Goal: Task Accomplishment & Management: Use online tool/utility

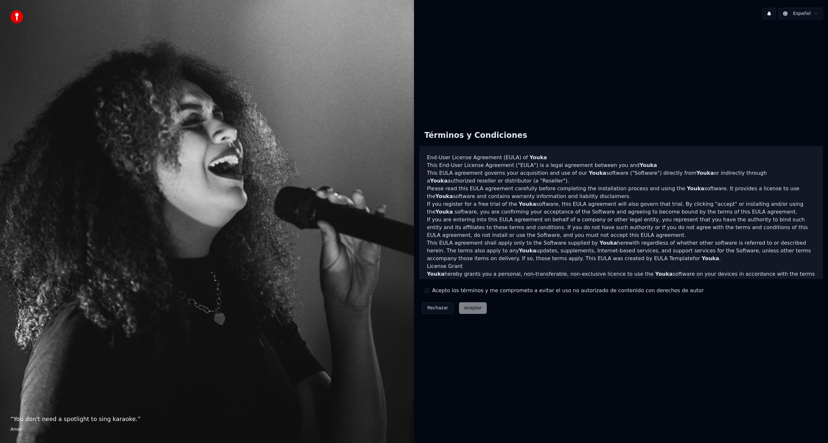
click at [435, 291] on label "Acepto los términos y me comprometo a evitar el uso no autorizado de contenido …" at bounding box center [568, 291] width 272 height 8
click at [429, 291] on button "Acepto los términos y me comprometo a evitar el uso no autorizado de contenido …" at bounding box center [426, 290] width 5 height 5
click at [466, 306] on button "Aceptar" at bounding box center [473, 308] width 28 height 12
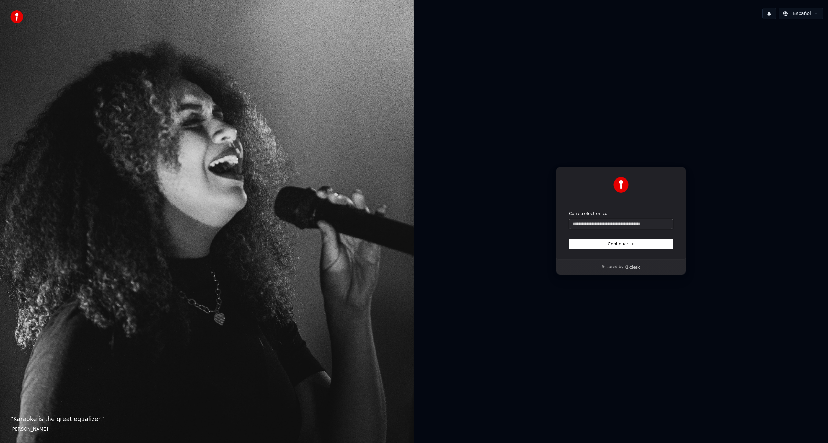
click at [615, 227] on input "Correo electrónico" at bounding box center [621, 224] width 104 height 10
click at [636, 223] on input "Correo electrónico" at bounding box center [621, 224] width 104 height 10
click at [569, 211] on button "submit" at bounding box center [569, 211] width 0 height 0
type input "**********"
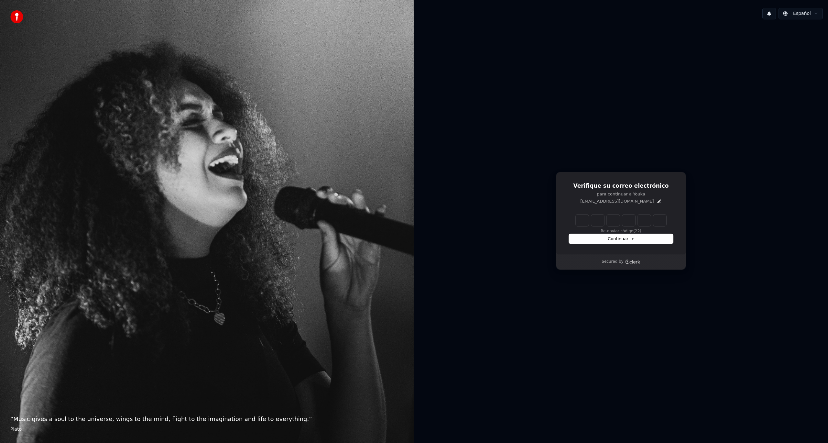
click at [579, 219] on input "Enter verification code" at bounding box center [627, 220] width 103 height 12
type input "******"
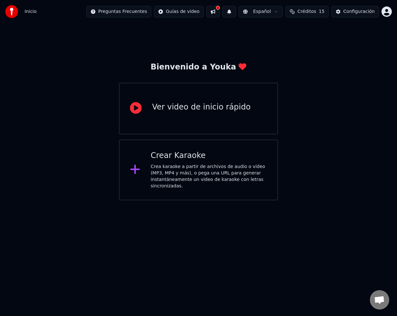
click at [244, 174] on div "Crea karaoke a partir de archivos de audio o video (MP3, MP4 y más), o pega una…" at bounding box center [209, 177] width 116 height 26
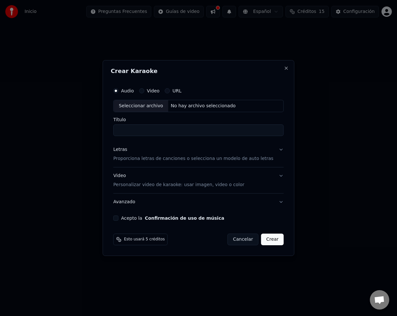
click at [151, 87] on div "Audio Video URL" at bounding box center [198, 90] width 170 height 13
click at [154, 88] on div "Audio Video URL" at bounding box center [198, 90] width 170 height 13
click at [154, 91] on div "Video" at bounding box center [149, 90] width 20 height 5
click at [144, 92] on button "Video" at bounding box center [141, 90] width 5 height 5
click at [132, 91] on label "Audio" at bounding box center [127, 91] width 13 height 5
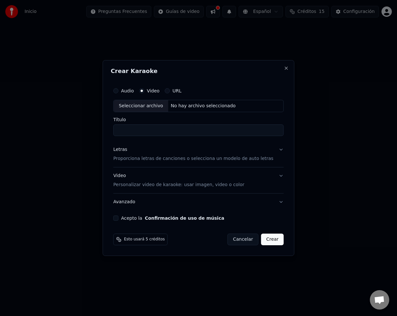
click at [118, 91] on button "Audio" at bounding box center [115, 90] width 5 height 5
click at [147, 106] on div "Seleccionar archivo" at bounding box center [141, 106] width 55 height 12
type input "**********"
click at [277, 153] on button "Letras Proporciona letras de canciones o selecciona un modelo de auto letras" at bounding box center [198, 154] width 170 height 26
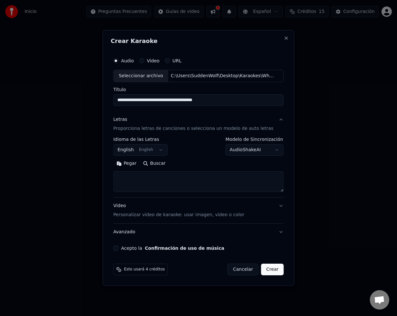
click at [148, 148] on body "**********" at bounding box center [198, 100] width 397 height 200
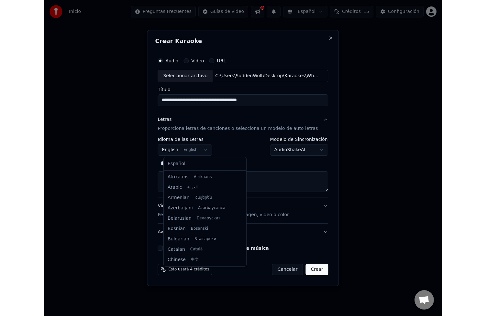
scroll to position [52, 0]
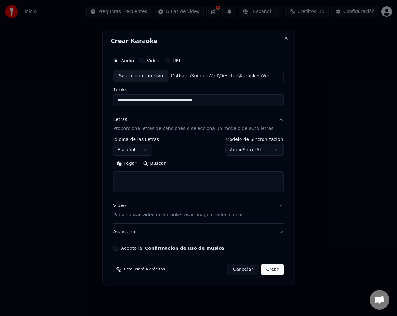
click at [262, 151] on body "**********" at bounding box center [198, 100] width 397 height 200
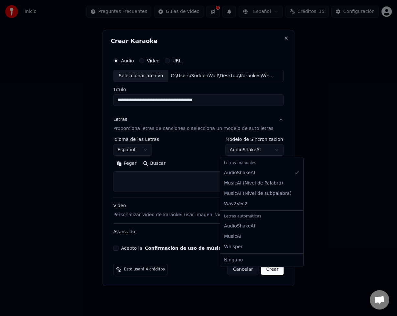
click at [197, 144] on body "**********" at bounding box center [198, 100] width 397 height 200
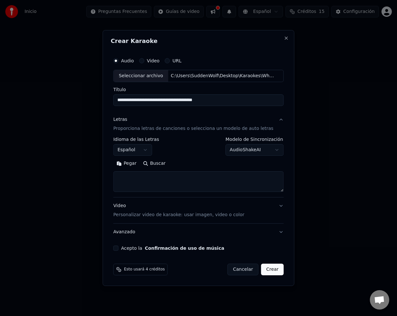
click at [160, 174] on textarea at bounding box center [198, 181] width 170 height 21
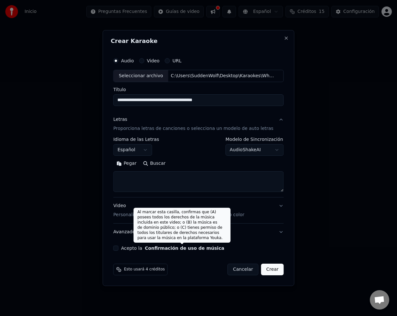
click at [168, 249] on button "Confirmación de uso de música" at bounding box center [185, 248] width 80 height 5
select select "**"
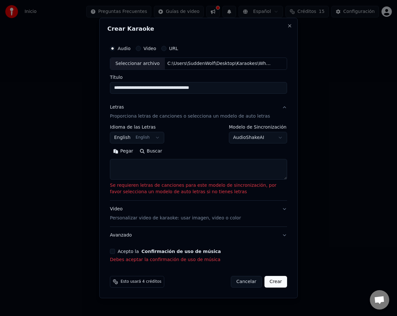
click at [203, 165] on textarea at bounding box center [198, 169] width 177 height 21
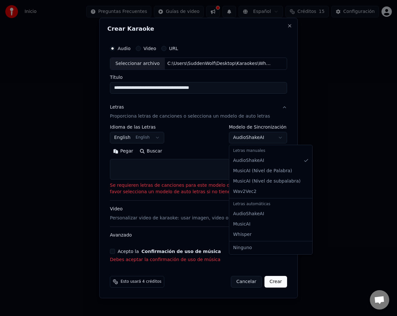
click at [259, 140] on body "**********" at bounding box center [198, 100] width 397 height 200
select select "**********"
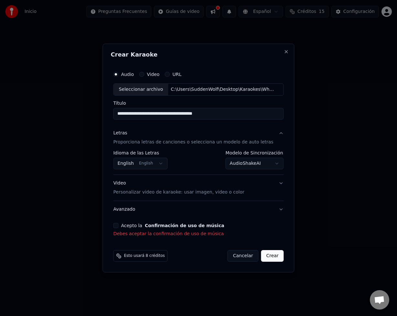
click at [118, 225] on button "Acepto la Confirmación de uso de música" at bounding box center [115, 225] width 5 height 5
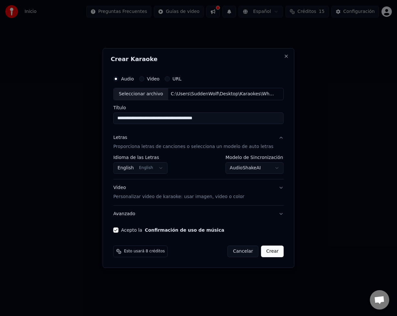
click at [270, 252] on button "Crear" at bounding box center [272, 252] width 23 height 12
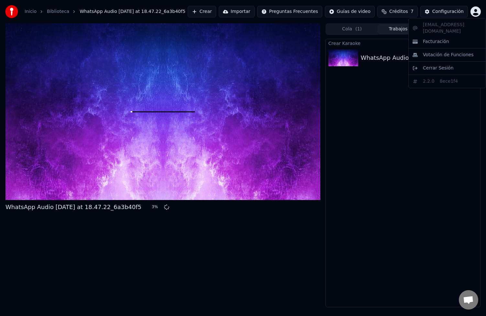
click at [479, 13] on html "Inicio Biblioteca WhatsApp Audio [DATE] at 18.47.22_6a3b40f5 Crear Importar Pre…" at bounding box center [243, 158] width 486 height 316
click at [437, 121] on html "Inicio Biblioteca WhatsApp Audio [DATE] at 18.47.22_6a3b40f5 Crear Importar Pre…" at bounding box center [243, 158] width 486 height 316
click at [408, 9] on span "Créditos" at bounding box center [398, 11] width 19 height 6
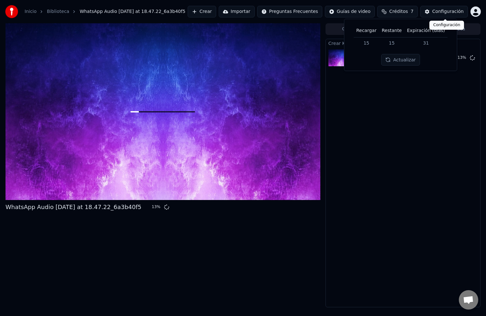
click at [438, 10] on div "Configuración" at bounding box center [447, 11] width 31 height 6
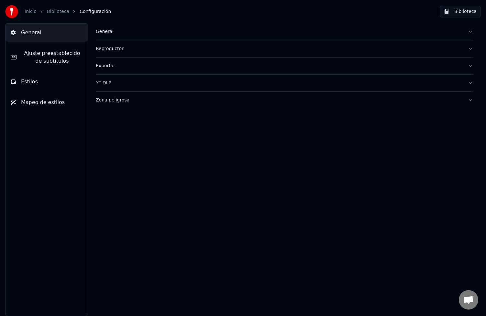
click at [57, 106] on span "Mapeo de estilos" at bounding box center [43, 103] width 44 height 8
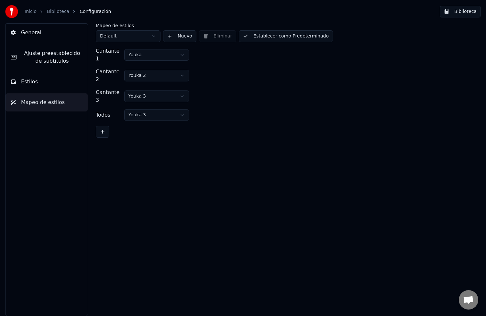
click at [56, 88] on button "Estilos" at bounding box center [46, 82] width 82 height 18
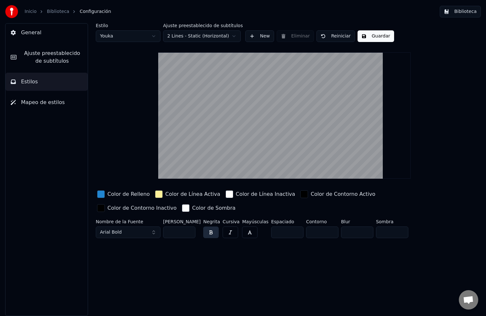
click at [38, 51] on span "Ajuste preestablecido de subtítulos" at bounding box center [52, 57] width 61 height 16
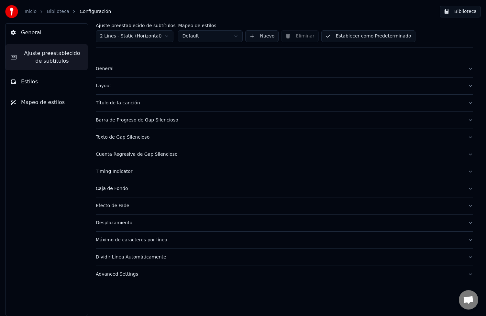
click at [51, 35] on button "General" at bounding box center [46, 33] width 82 height 18
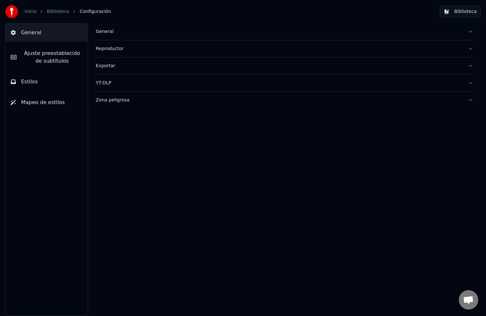
drag, startPoint x: 79, startPoint y: 60, endPoint x: 67, endPoint y: 63, distance: 12.6
click at [74, 62] on span "Ajuste preestablecido de subtítulos" at bounding box center [52, 57] width 61 height 16
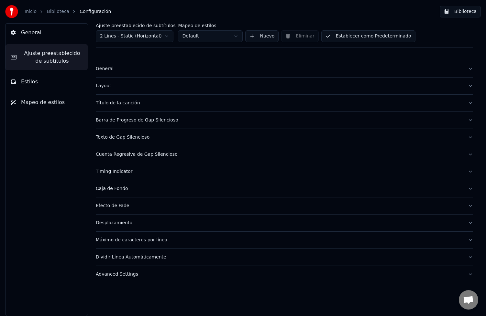
click at [68, 72] on div "General [PERSON_NAME] preestablecido de subtítulos Estilos Mapeo de estilos" at bounding box center [46, 169] width 83 height 293
click at [62, 81] on button "Estilos" at bounding box center [46, 82] width 82 height 18
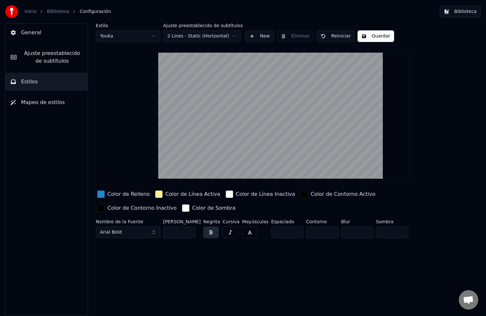
click at [51, 109] on button "Mapeo de estilos" at bounding box center [46, 102] width 82 height 18
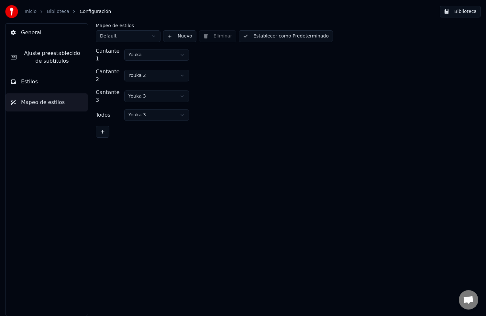
click at [165, 52] on html "Inicio Biblioteca Configuración Biblioteca General [PERSON_NAME] preestablecido…" at bounding box center [243, 158] width 486 height 316
click at [323, 69] on html "Inicio Biblioteca Configuración Biblioteca General [PERSON_NAME] preestablecido…" at bounding box center [243, 158] width 486 height 316
click at [471, 12] on button "Biblioteca" at bounding box center [459, 12] width 41 height 12
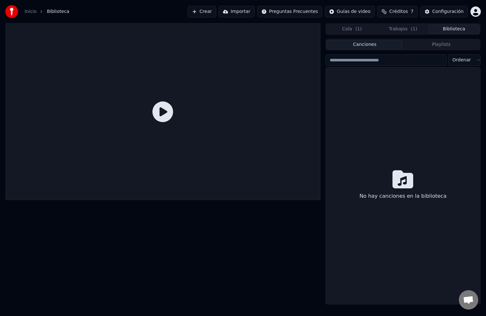
click at [408, 11] on span "Créditos" at bounding box center [398, 11] width 19 height 6
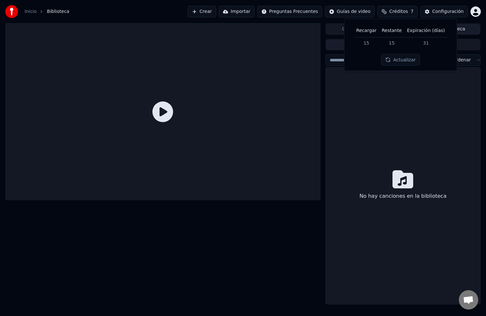
click at [442, 151] on div "No hay canciones en la biblioteca" at bounding box center [403, 186] width 154 height 237
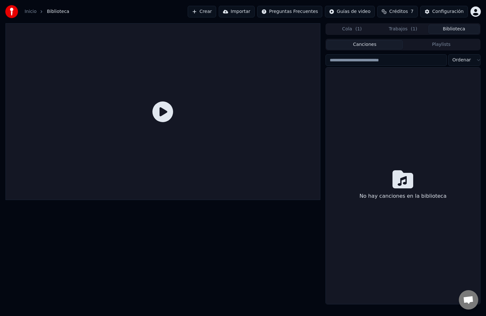
click at [29, 11] on link "Inicio" at bounding box center [31, 11] width 12 height 6
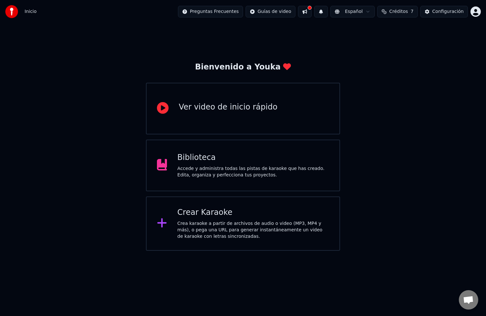
click at [231, 22] on div "Inicio Preguntas Frecuentes Guías de video Español Créditos 7 Configuración" at bounding box center [243, 11] width 486 height 23
click at [260, 231] on div "Crea karaoke a partir de archivos de audio o video (MP3, MP4 y más), o pega una…" at bounding box center [253, 230] width 152 height 19
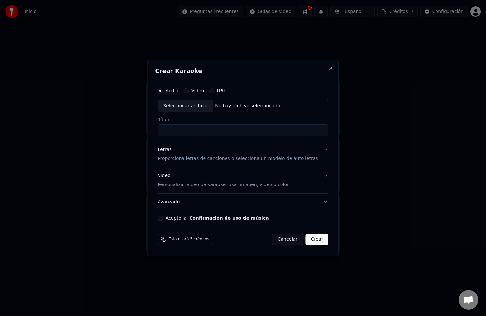
click at [322, 65] on div "Crear Karaoke Audio Video URL Seleccionar archivo No hay archivo seleccionado T…" at bounding box center [243, 158] width 192 height 196
click at [322, 72] on h2 "Crear Karaoke" at bounding box center [243, 71] width 176 height 6
click at [328, 71] on button "Close" at bounding box center [330, 68] width 5 height 5
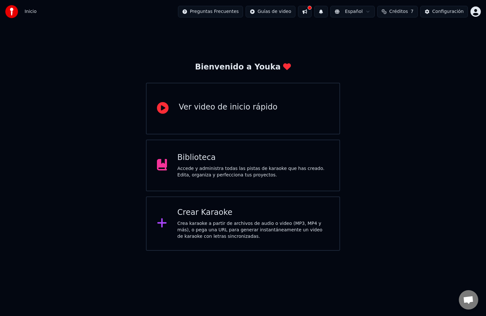
click at [395, 68] on div "Bienvenido a Youka Ver video de inicio rápido Biblioteca Accede y administra to…" at bounding box center [243, 137] width 486 height 228
click at [18, 11] on div at bounding box center [13, 11] width 17 height 13
click at [12, 11] on img at bounding box center [11, 11] width 13 height 13
click at [311, 11] on button at bounding box center [305, 12] width 14 height 12
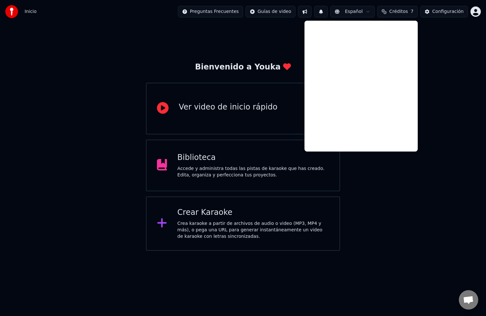
drag, startPoint x: 437, startPoint y: 49, endPoint x: 379, endPoint y: 17, distance: 66.3
click at [436, 47] on div "Bienvenido a Youka Ver video de inicio rápido Biblioteca Accede y administra to…" at bounding box center [243, 137] width 486 height 228
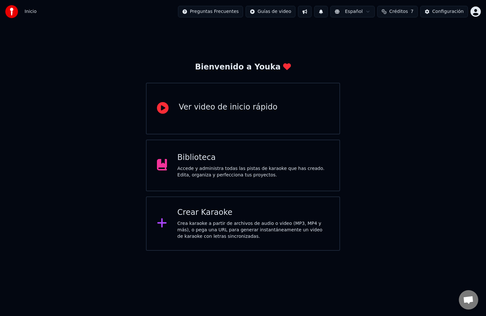
click at [399, 11] on span "Créditos" at bounding box center [398, 11] width 19 height 6
click at [443, 11] on div "Configuración" at bounding box center [447, 11] width 31 height 6
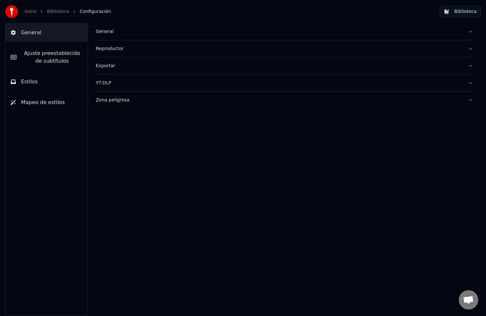
drag, startPoint x: 373, startPoint y: 82, endPoint x: 405, endPoint y: 134, distance: 61.0
click at [386, 109] on div "General Reproductor Exportar YT-DLP Zona peligrosa" at bounding box center [284, 169] width 403 height 293
drag, startPoint x: 43, startPoint y: 8, endPoint x: 50, endPoint y: 13, distance: 8.1
click at [47, 11] on ol "Inicio Biblioteca Configuración" at bounding box center [68, 11] width 86 height 6
click at [54, 13] on link "Biblioteca" at bounding box center [58, 11] width 22 height 6
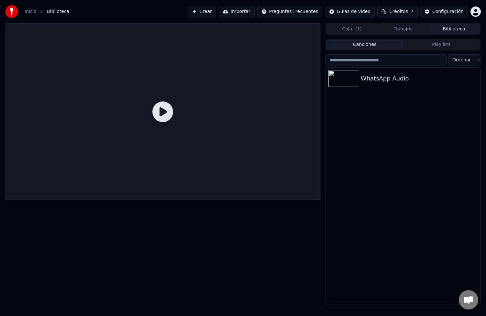
drag, startPoint x: 180, startPoint y: 106, endPoint x: 167, endPoint y: 114, distance: 15.8
click at [171, 111] on div at bounding box center [162, 111] width 315 height 177
click at [167, 114] on icon at bounding box center [162, 112] width 21 height 21
click at [383, 76] on div "WhatsApp Audio" at bounding box center [416, 78] width 110 height 9
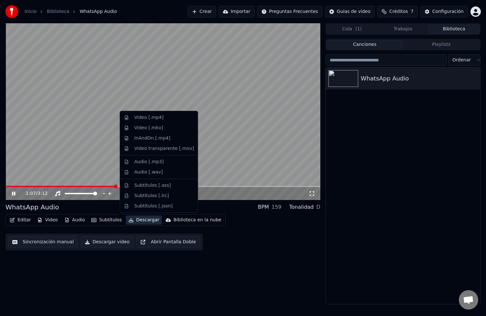
click at [149, 222] on button "Descargar" at bounding box center [144, 220] width 36 height 9
click at [136, 216] on button "Descargar" at bounding box center [144, 220] width 36 height 9
click at [173, 116] on div "Video [.mp4]" at bounding box center [164, 117] width 60 height 6
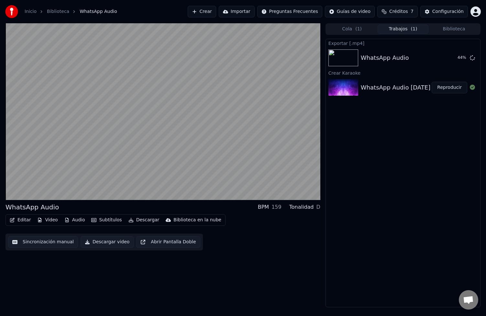
click at [437, 179] on div "Exportar [.mp4] WhatsApp Audio 44 % Crear Karaoke WhatsApp Audio [DATE] at 18.4…" at bounding box center [402, 173] width 155 height 269
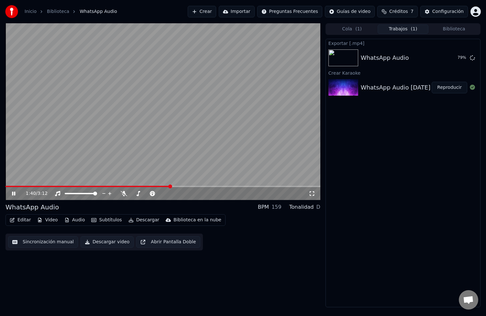
click at [211, 77] on video at bounding box center [162, 111] width 315 height 177
click at [455, 59] on button "Mostrar" at bounding box center [453, 58] width 28 height 12
